Goal: Transaction & Acquisition: Book appointment/travel/reservation

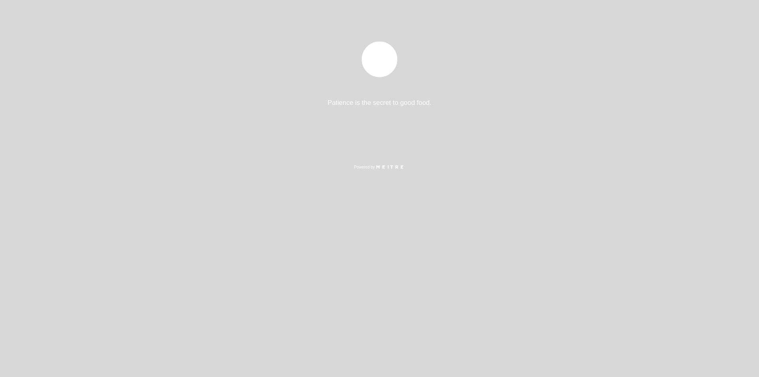
select select "es"
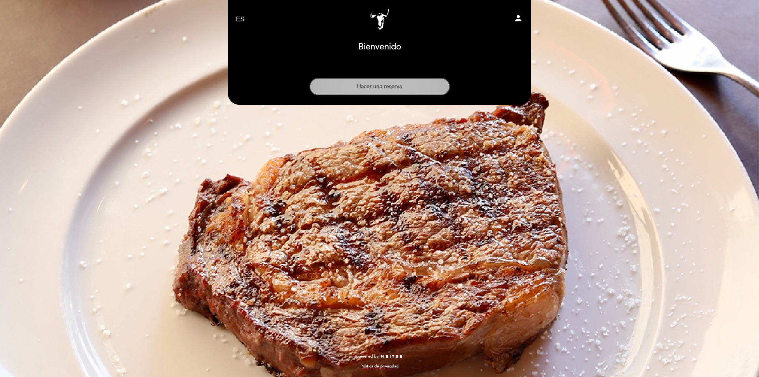
click at [400, 83] on button "Hacer una reserva" at bounding box center [380, 86] width 140 height 17
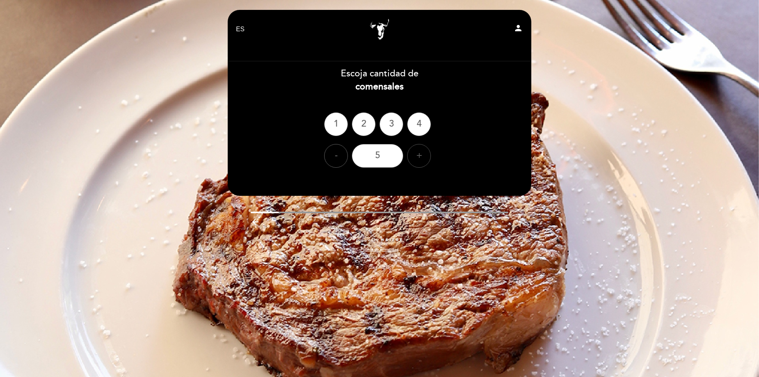
click at [412, 155] on div "+" at bounding box center [419, 156] width 24 height 24
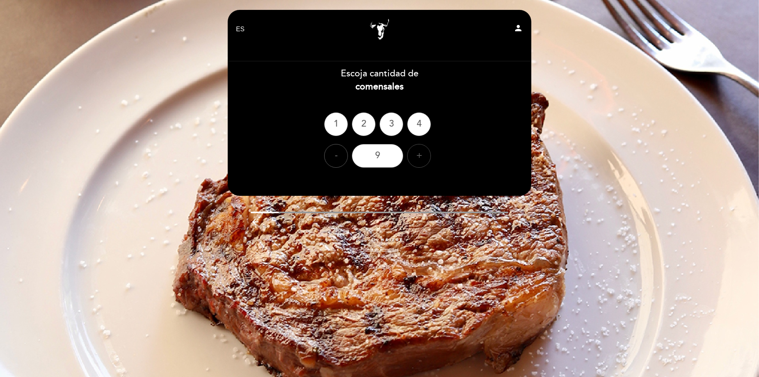
click at [412, 155] on div "+" at bounding box center [419, 156] width 24 height 24
click at [395, 157] on div "14" at bounding box center [377, 156] width 51 height 24
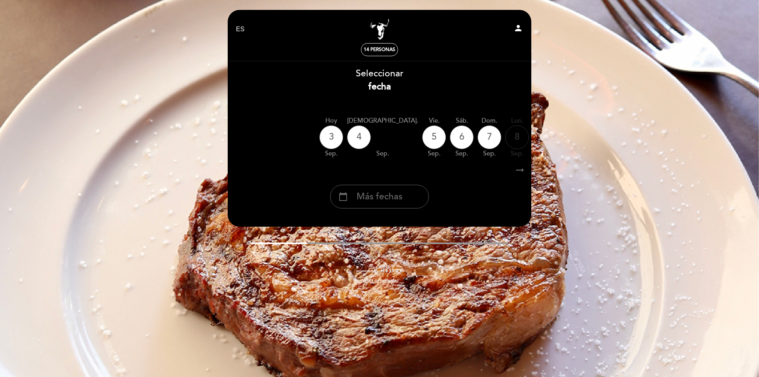
click at [521, 168] on icon "arrow_right_alt" at bounding box center [520, 170] width 12 height 17
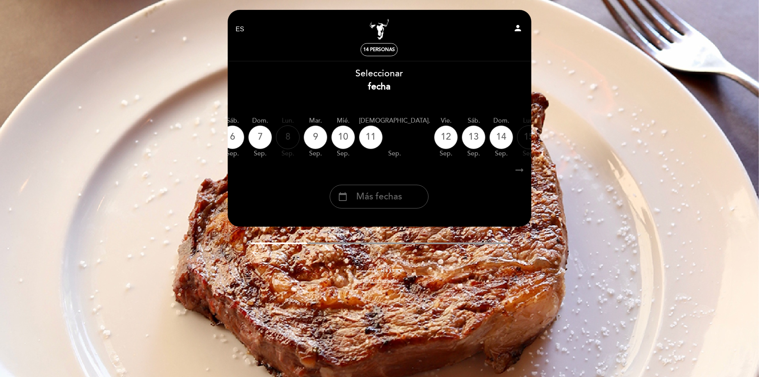
scroll to position [0, 231]
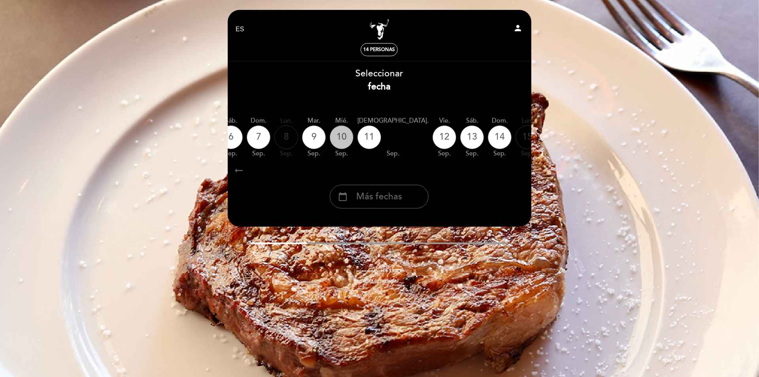
click at [330, 138] on div "10" at bounding box center [342, 137] width 24 height 24
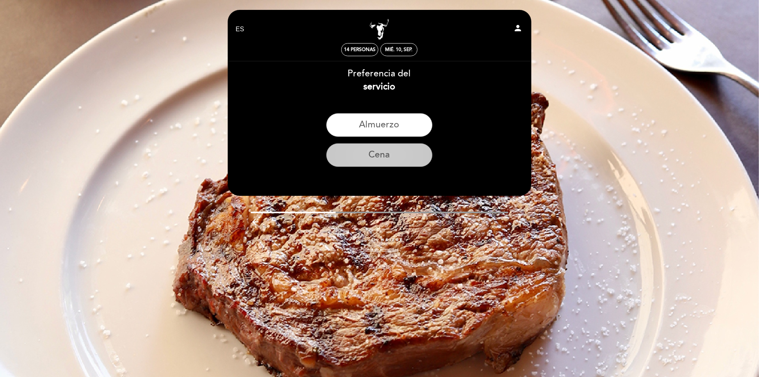
click at [397, 159] on button "Cena" at bounding box center [379, 155] width 106 height 24
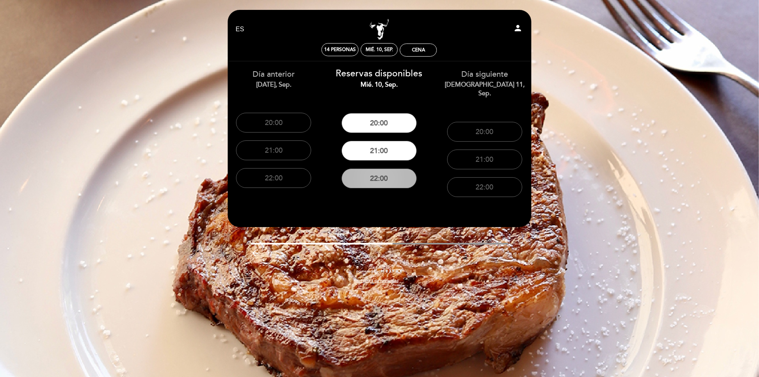
click at [379, 175] on button "22:00" at bounding box center [379, 178] width 75 height 20
